Goal: Navigation & Orientation: Find specific page/section

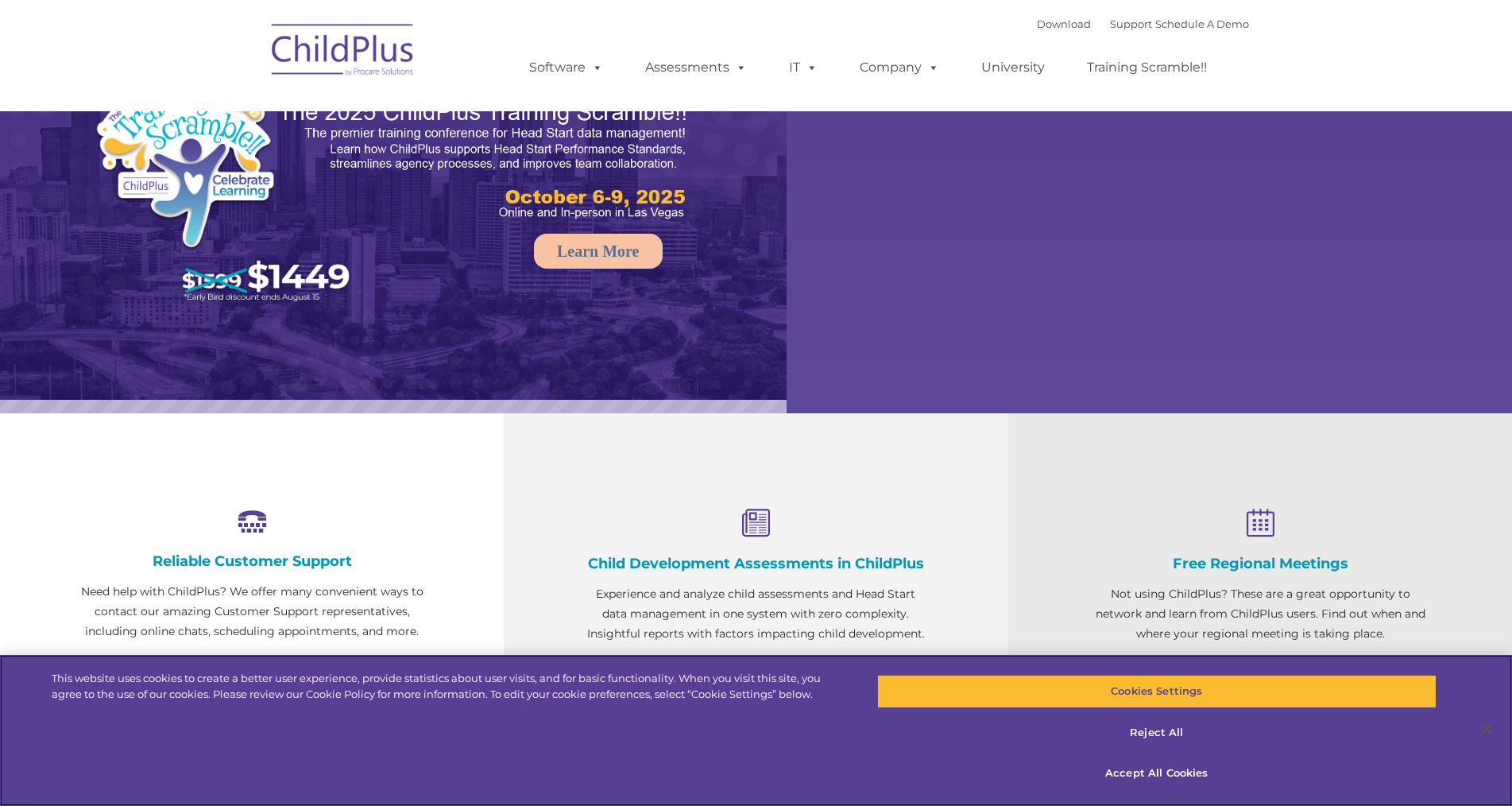
select select "MEDIUM"
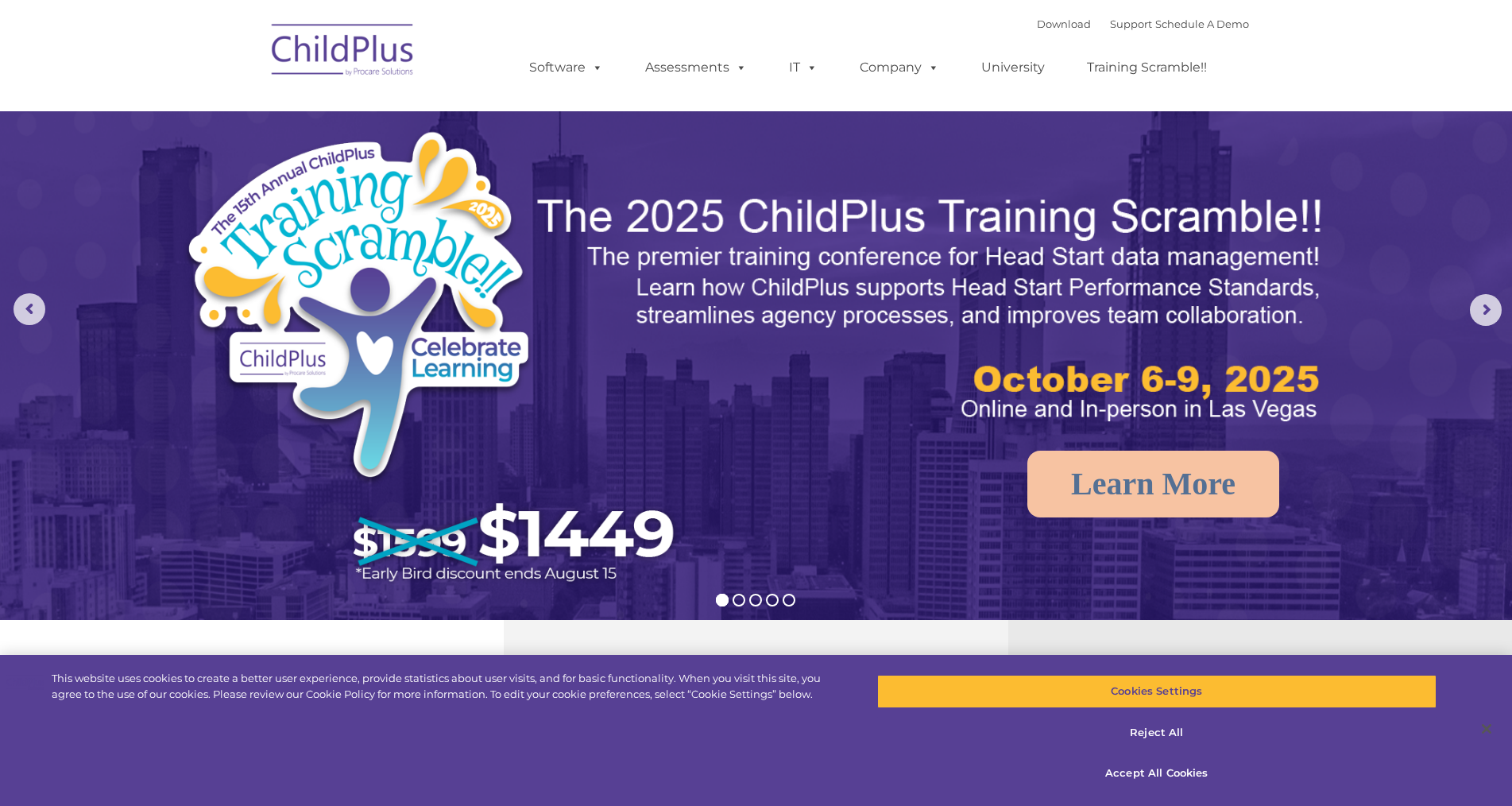
click at [382, 53] on img at bounding box center [342, 53] width 159 height 80
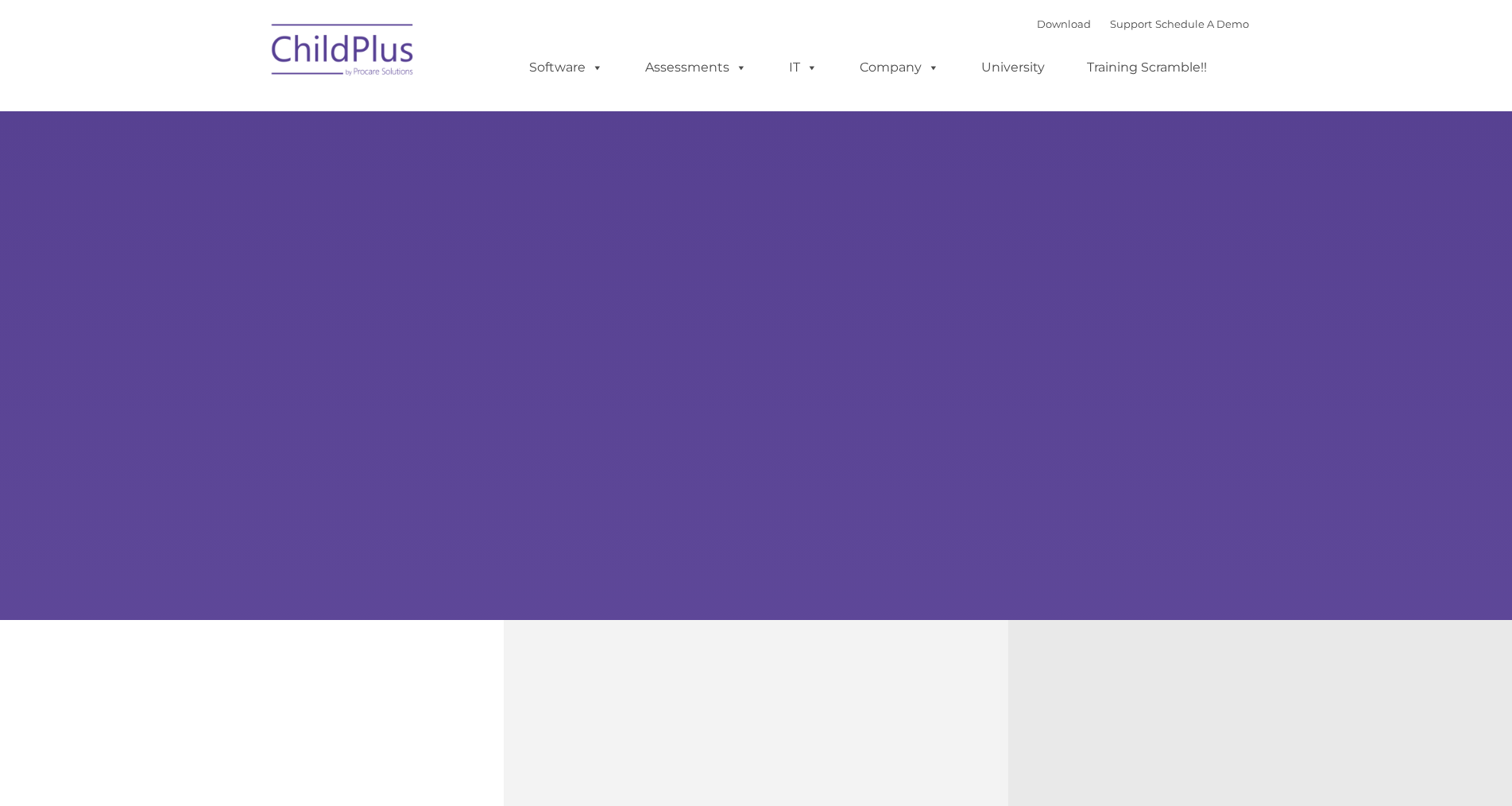
type input ""
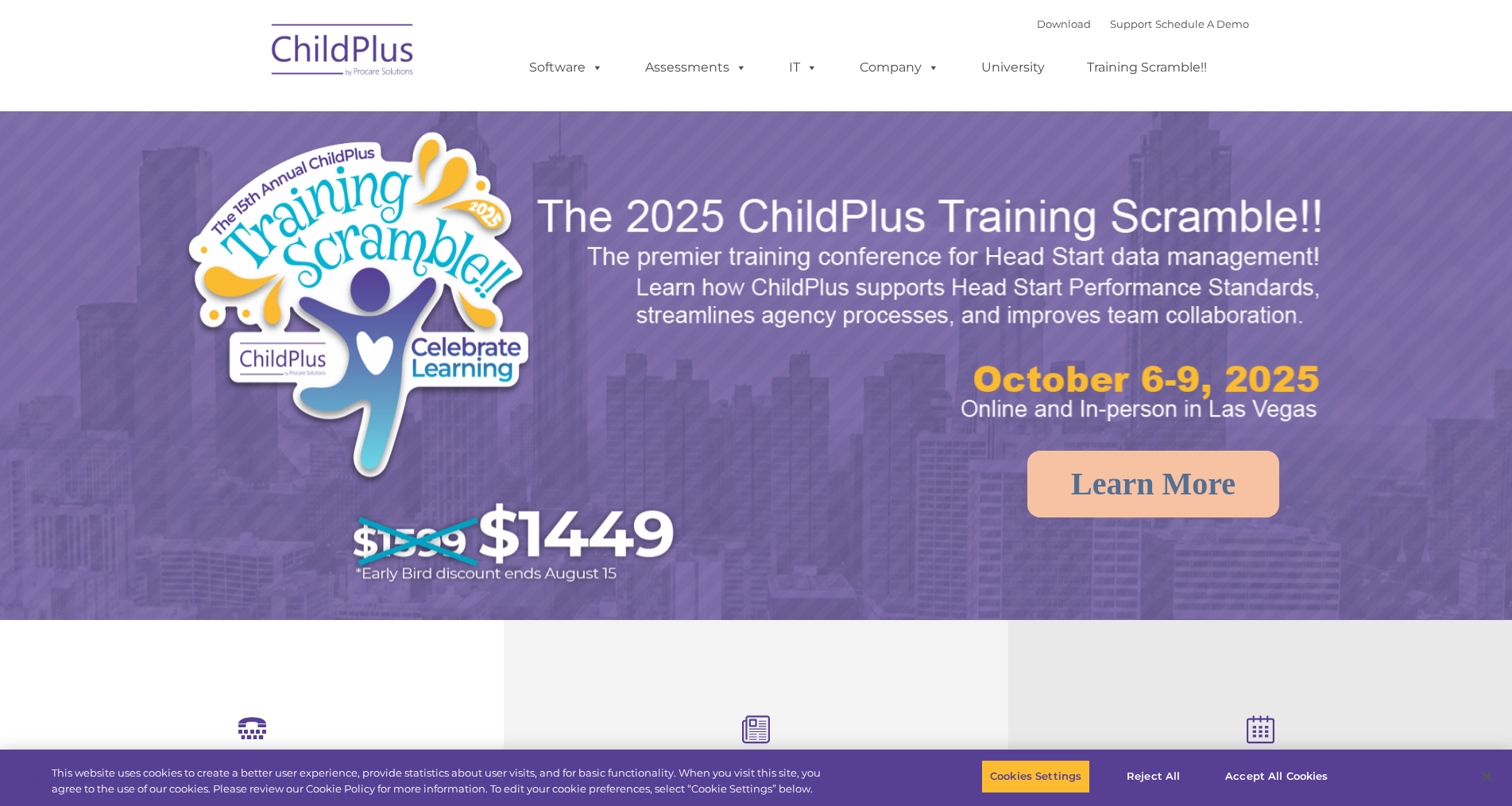
select select "MEDIUM"
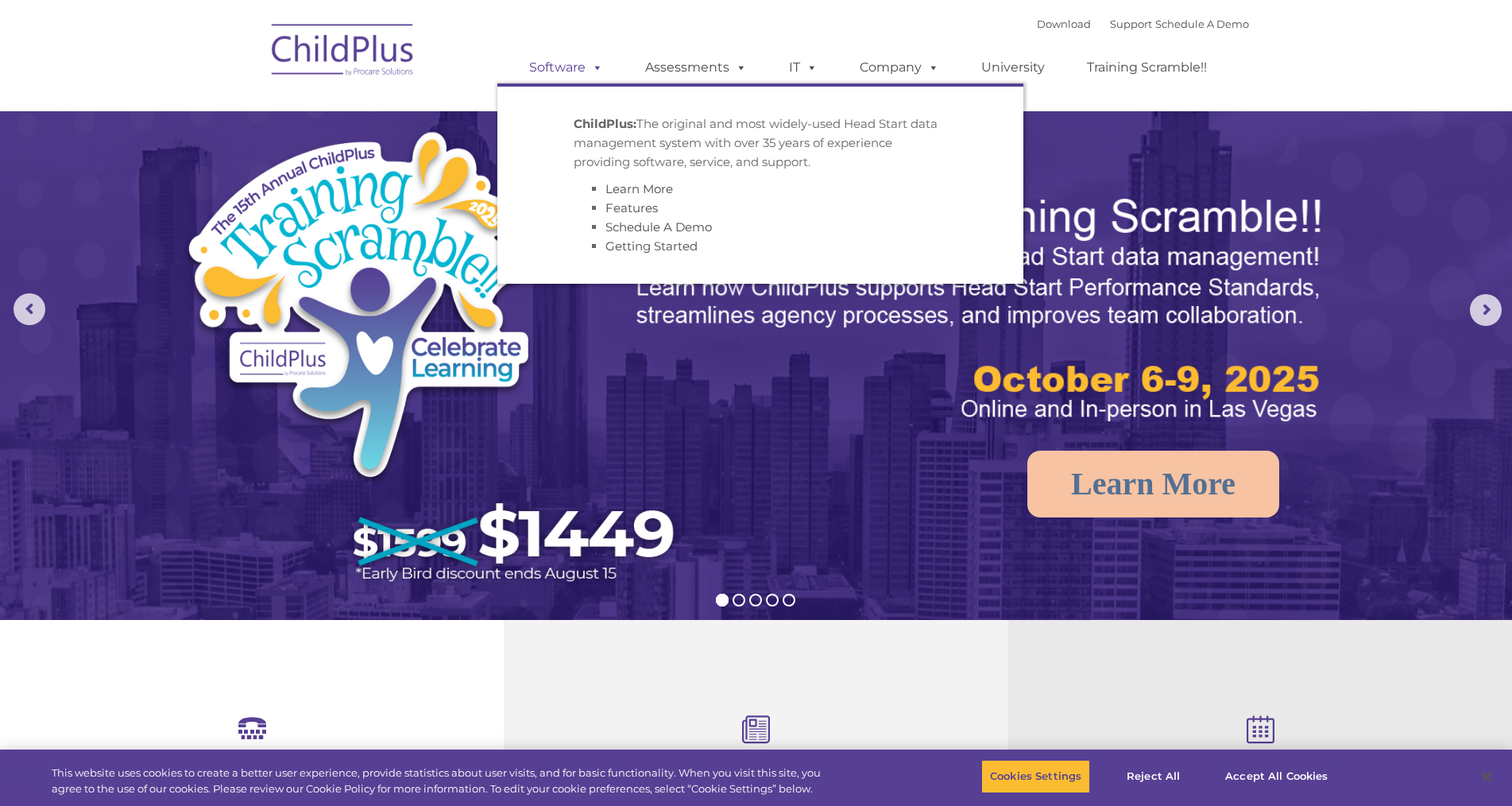
click at [609, 76] on link "Software" at bounding box center [566, 68] width 106 height 32
click at [604, 66] on link "Software" at bounding box center [566, 68] width 106 height 32
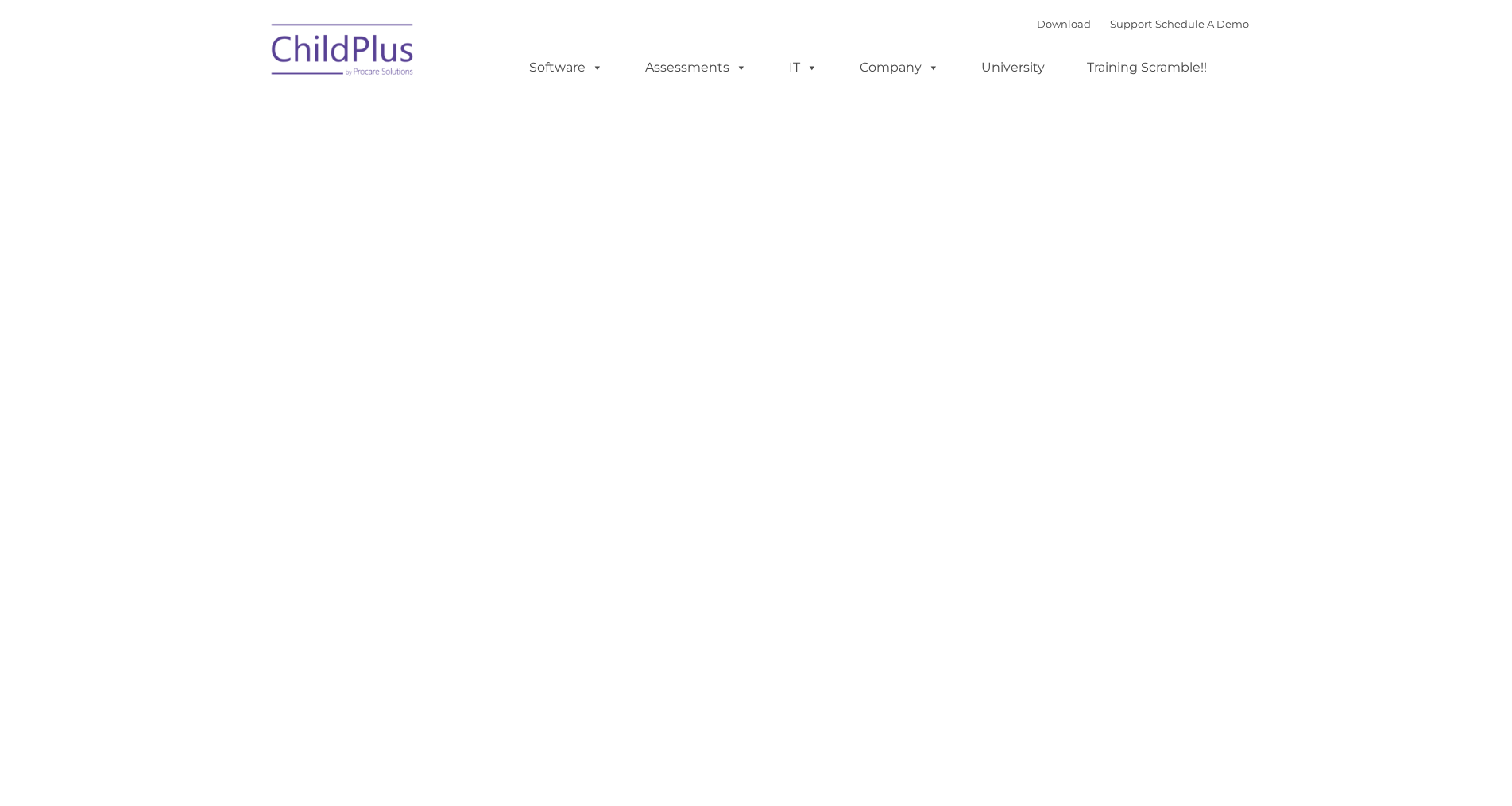
type input ""
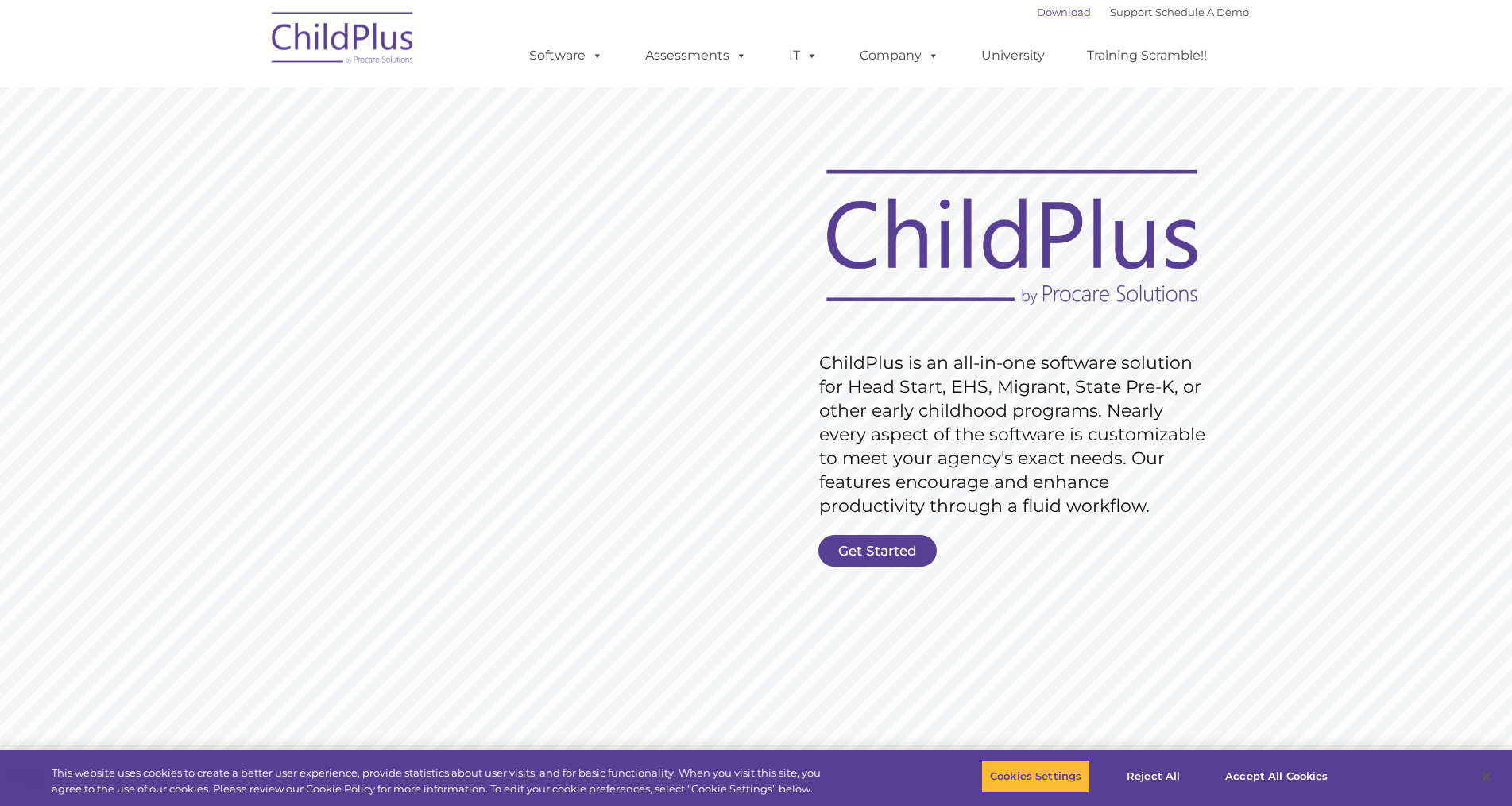
click at [1056, 18] on div "Download Support | Schedule A Demo " at bounding box center [1143, 11] width 212 height 24
click at [1047, 10] on link "Download" at bounding box center [1064, 12] width 54 height 13
